Goal: Task Accomplishment & Management: Manage account settings

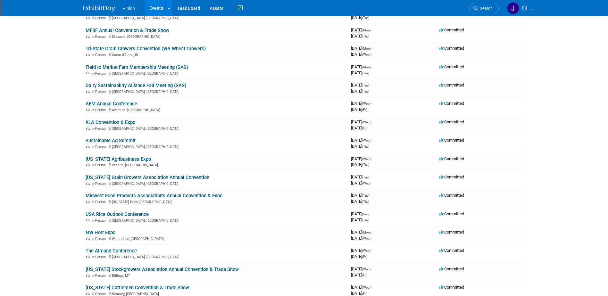
scroll to position [251, 0]
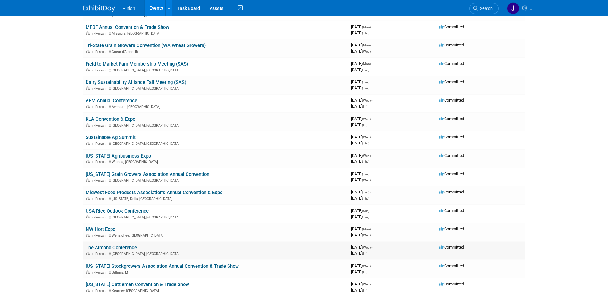
click at [128, 247] on link "The Almond Conference" at bounding box center [111, 248] width 51 height 6
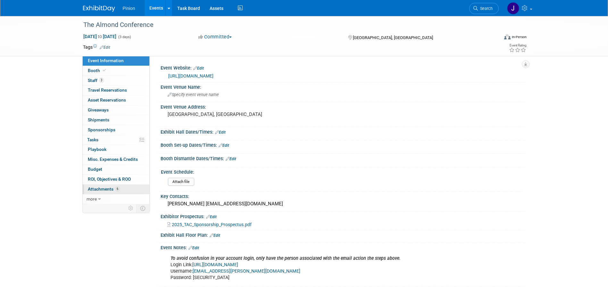
click at [108, 189] on span "Attachments 6" at bounding box center [104, 189] width 32 height 5
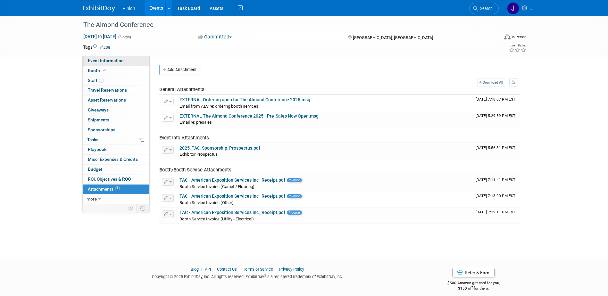
click at [108, 61] on span "Event Information" at bounding box center [106, 60] width 36 height 5
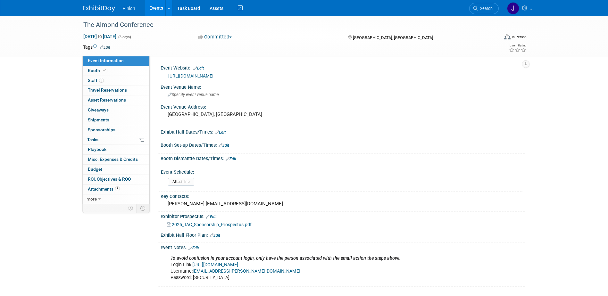
click at [226, 264] on link "https://www.almondconference.com/exhibitors/" at bounding box center [215, 264] width 46 height 5
click at [234, 224] on span "2025_TAC_Sponsorship_Prospectus.pdf" at bounding box center [212, 224] width 80 height 5
drag, startPoint x: 242, startPoint y: 271, endPoint x: 193, endPoint y: 272, distance: 49.1
click at [193, 272] on div "To avoid confusion in your account login, only have the person associated with …" at bounding box center [310, 268] width 289 height 32
drag, startPoint x: 193, startPoint y: 272, endPoint x: 197, endPoint y: 272, distance: 3.5
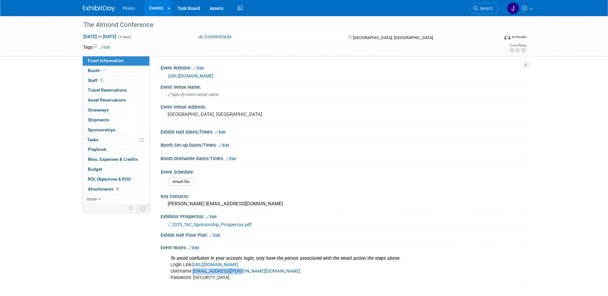
copy link "bill.hoover@kcoe.com"
click at [229, 290] on div "The Almond Conference Dec 10, 2025 to Dec 12, 2025 (3 days) Dec 10, 2025 to Dec…" at bounding box center [304, 158] width 608 height 284
drag, startPoint x: 225, startPoint y: 279, endPoint x: 193, endPoint y: 280, distance: 31.8
click at [193, 280] on div "To avoid confusion in your account login, only have the person associated with …" at bounding box center [310, 268] width 289 height 32
drag, startPoint x: 193, startPoint y: 280, endPoint x: 198, endPoint y: 279, distance: 4.6
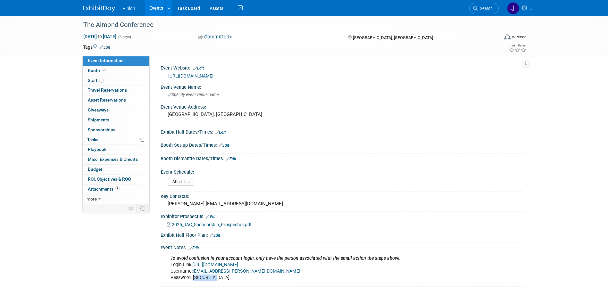
copy div "6d96b2466b"
click at [102, 69] on span at bounding box center [105, 70] width 6 height 5
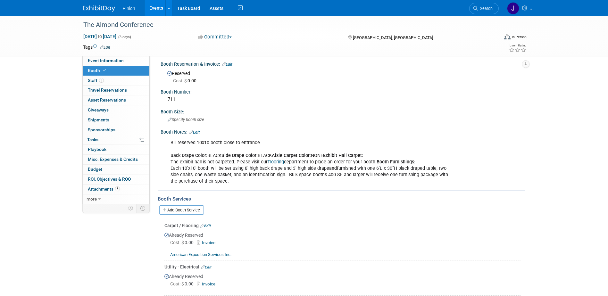
scroll to position [3, 0]
click at [110, 59] on span "Event Information" at bounding box center [106, 60] width 36 height 5
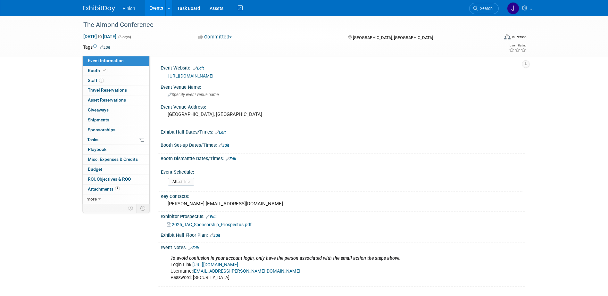
click at [199, 248] on link "Edit" at bounding box center [194, 248] width 11 height 4
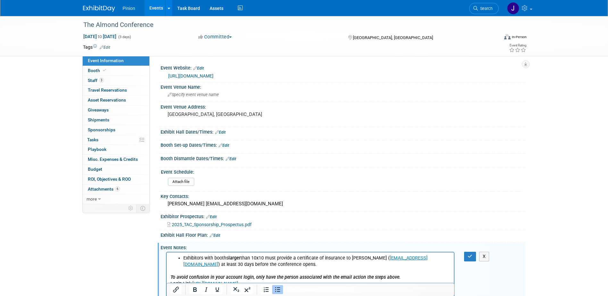
click at [177, 259] on ul "Exhibitors with booths larger than 10x10 must provide a certificate of insuranc…" at bounding box center [310, 261] width 280 height 13
click at [470, 255] on icon "button" at bounding box center [470, 256] width 5 height 4
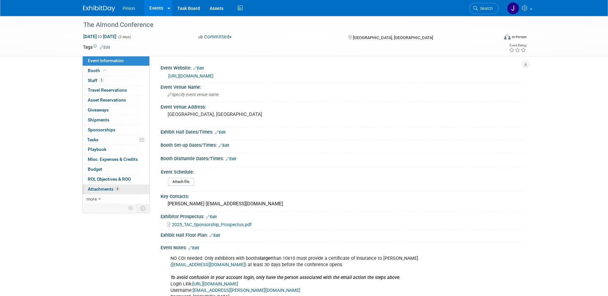
click at [115, 190] on span "6" at bounding box center [117, 189] width 5 height 5
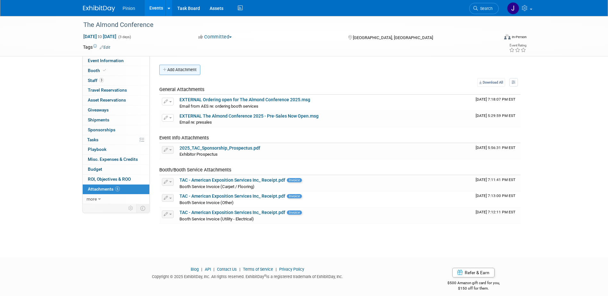
click at [171, 67] on button "Add Attachment" at bounding box center [179, 70] width 41 height 10
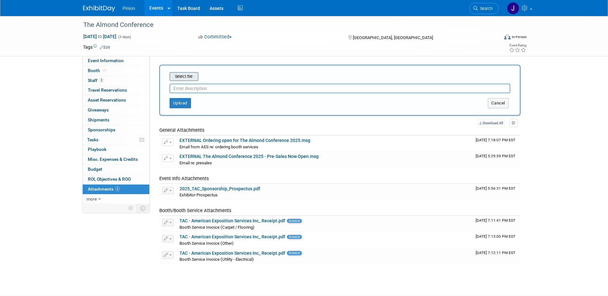
click at [188, 75] on input "file" at bounding box center [160, 77] width 76 height 8
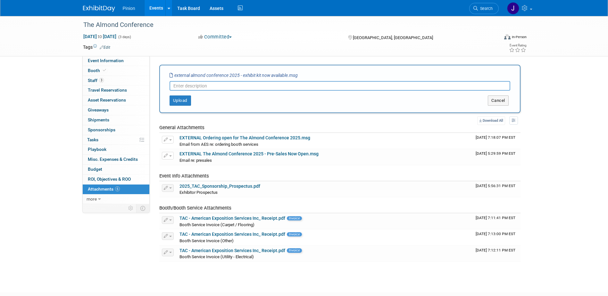
click at [223, 85] on input "text" at bounding box center [340, 86] width 341 height 10
type input "Email re exhibitor kit"
click at [183, 101] on button "Upload" at bounding box center [180, 101] width 21 height 10
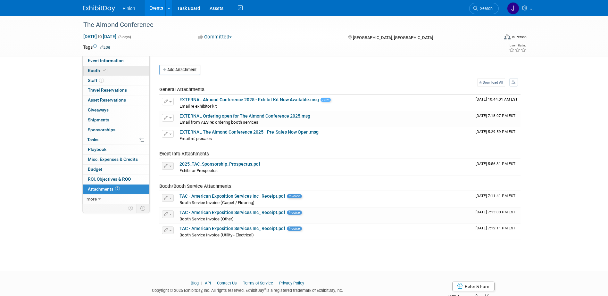
click at [98, 71] on span "Booth" at bounding box center [98, 70] width 20 height 5
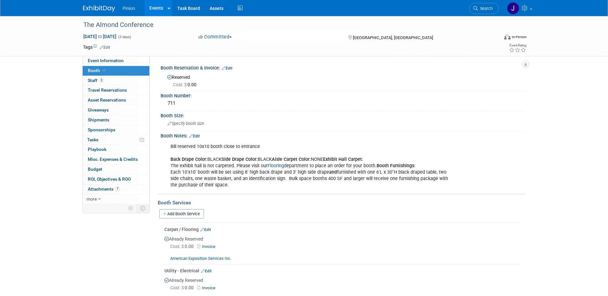
click at [100, 132] on span "Sponsorships 0" at bounding box center [102, 129] width 28 height 5
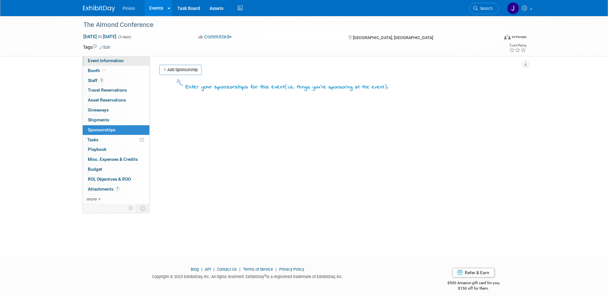
click at [109, 62] on span "Event Information" at bounding box center [106, 60] width 36 height 5
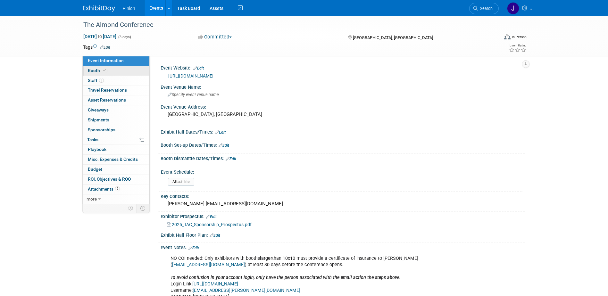
click at [98, 70] on span "Booth" at bounding box center [98, 70] width 20 height 5
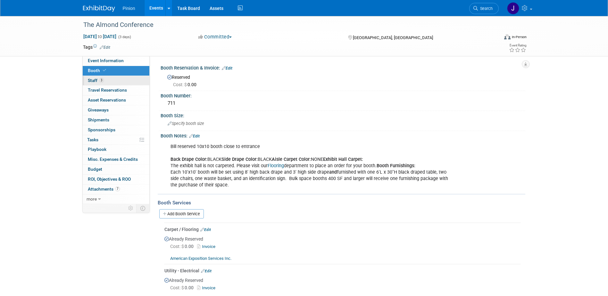
click at [107, 80] on link "3 Staff 3" at bounding box center [116, 81] width 67 height 10
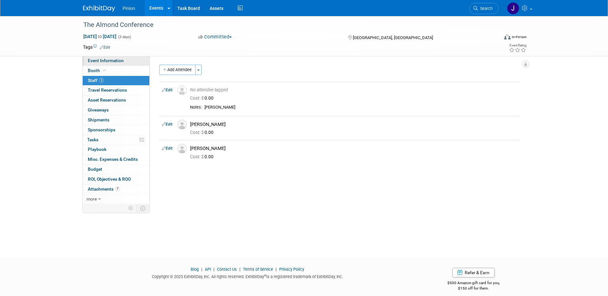
click at [107, 59] on span "Event Information" at bounding box center [106, 60] width 36 height 5
